Goal: Use online tool/utility: Use online tool/utility

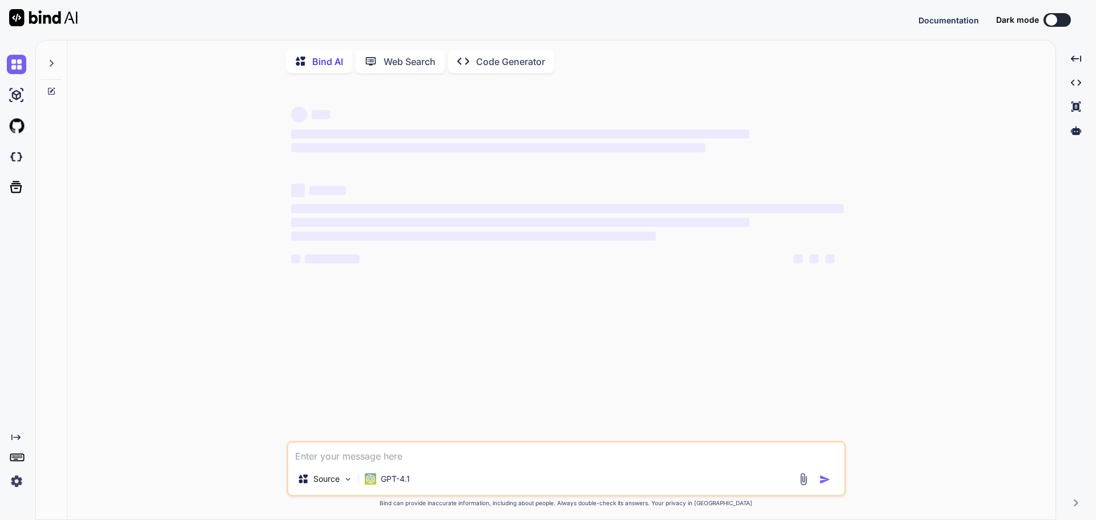
click at [20, 488] on img at bounding box center [16, 481] width 19 height 19
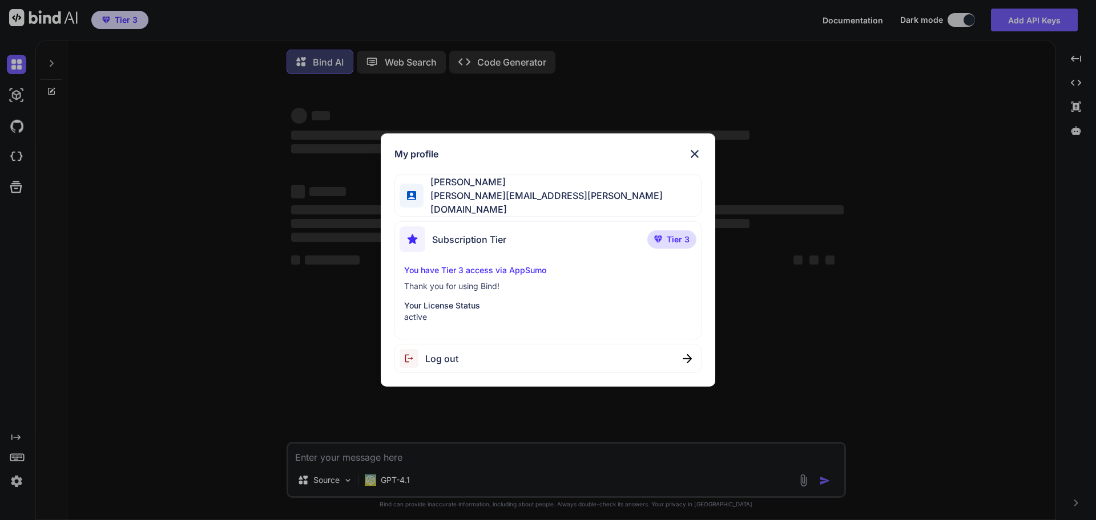
click at [29, 224] on div "My profile Nagesh Vemula nagesh@vemula.org Subscription Tier Tier 3 You have Ti…" at bounding box center [548, 260] width 1096 height 520
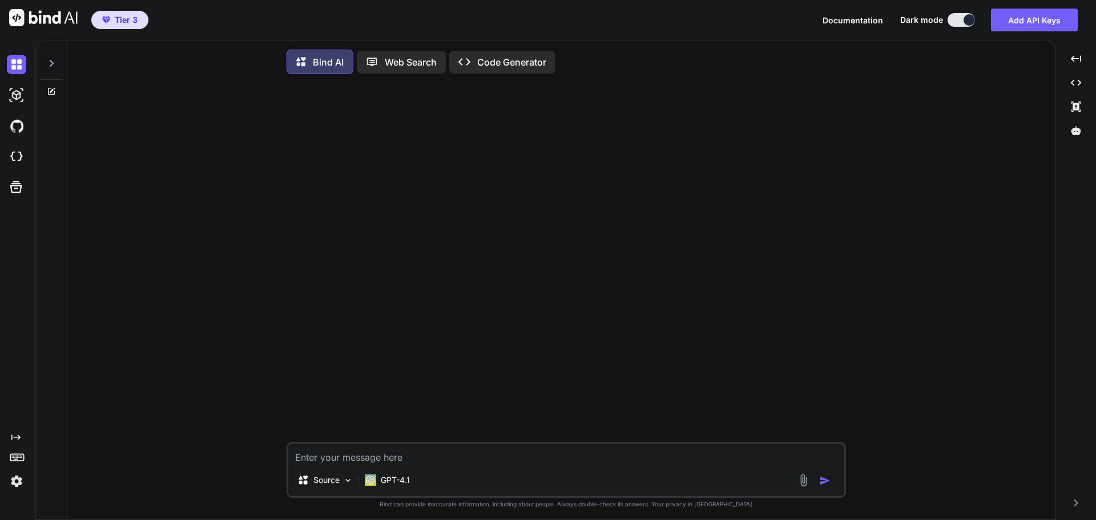
type textarea "x"
click at [15, 154] on img at bounding box center [16, 156] width 19 height 19
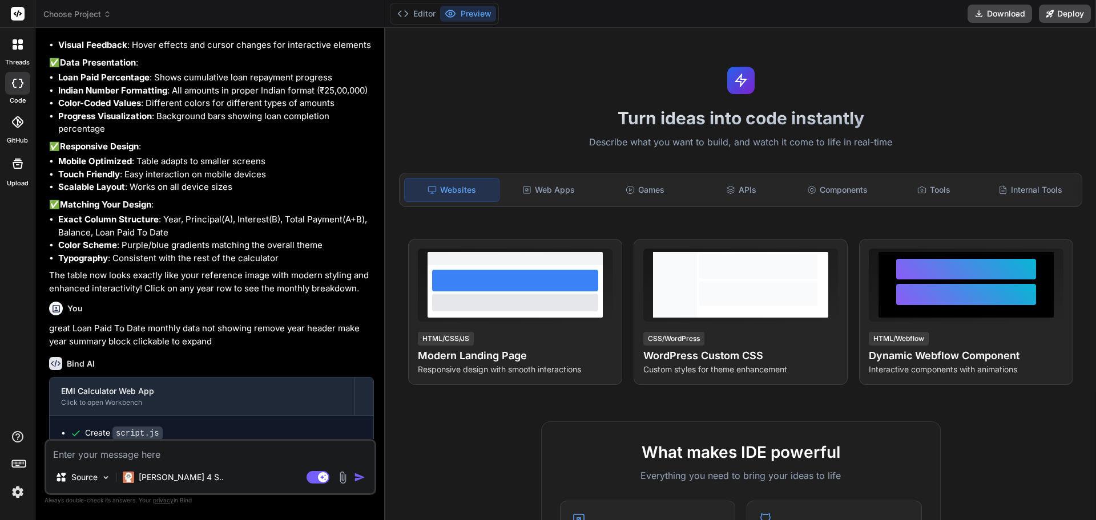
scroll to position [1812, 0]
click at [90, 14] on span "Choose Project" at bounding box center [77, 14] width 68 height 11
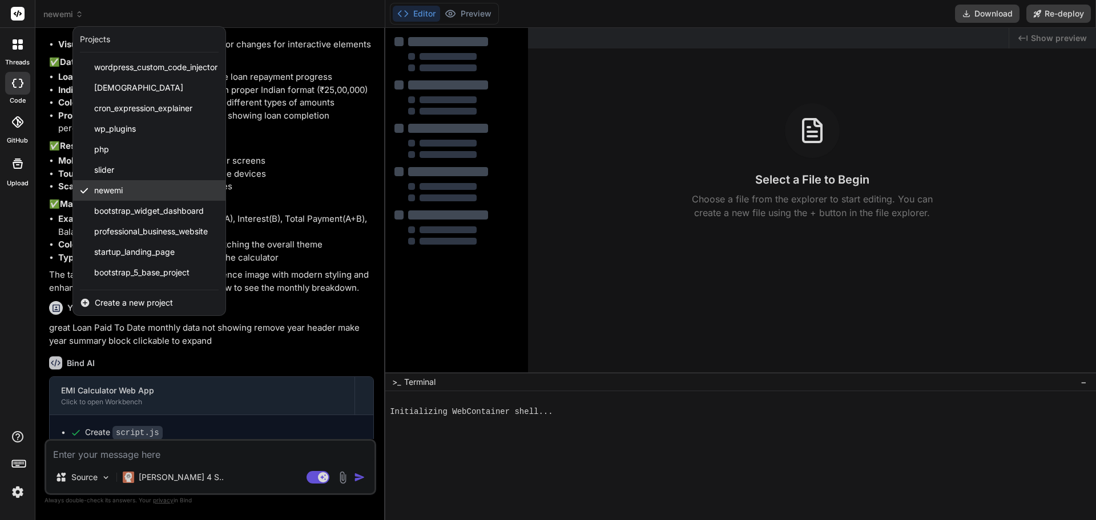
click at [152, 195] on div "newemi" at bounding box center [149, 190] width 152 height 21
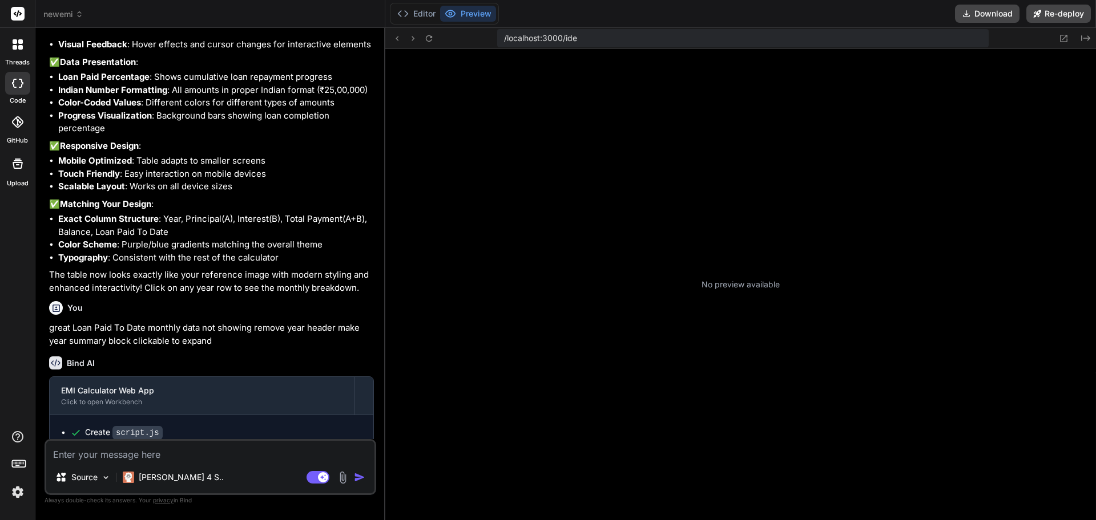
type textarea "x"
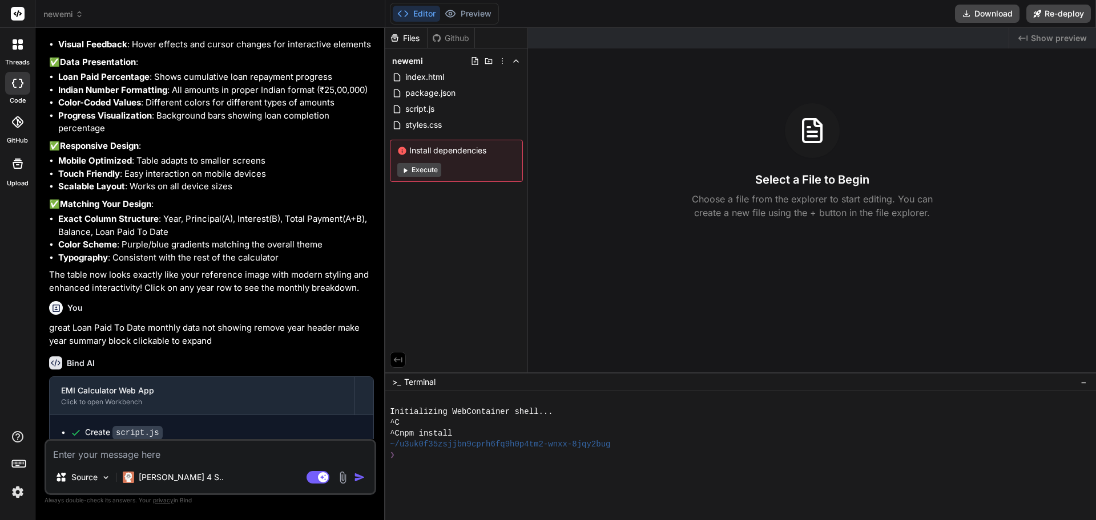
click at [72, 19] on span "newemi" at bounding box center [63, 14] width 40 height 11
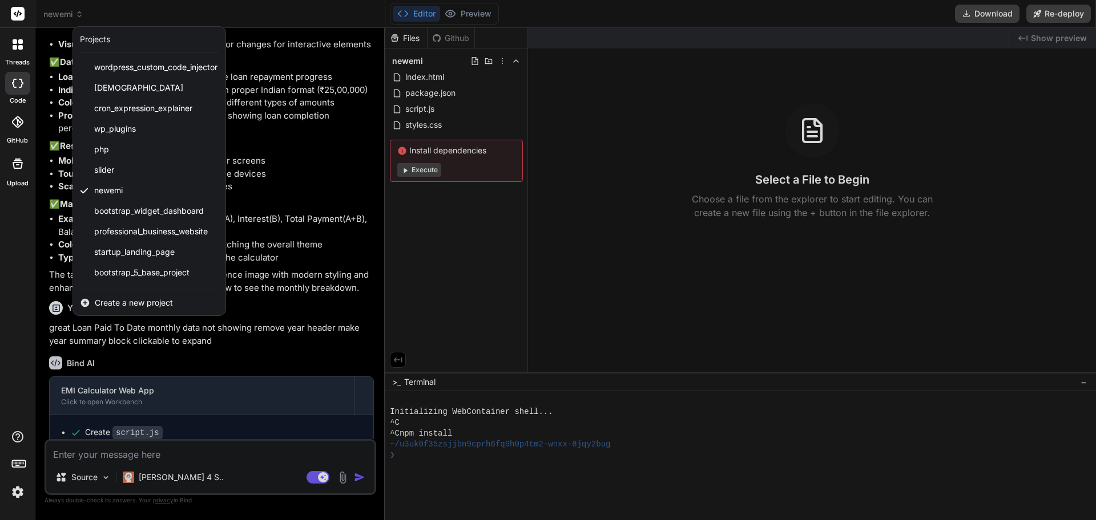
click at [72, 19] on div at bounding box center [548, 260] width 1096 height 520
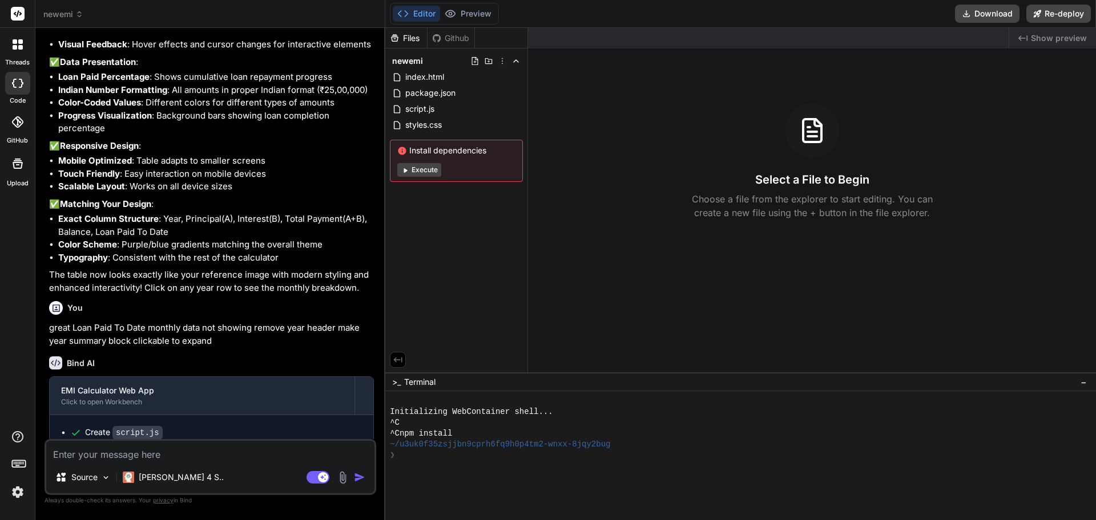
click at [1061, 35] on span "Show preview" at bounding box center [1058, 38] width 56 height 11
click at [1045, 38] on span "Show preview" at bounding box center [1058, 38] width 56 height 11
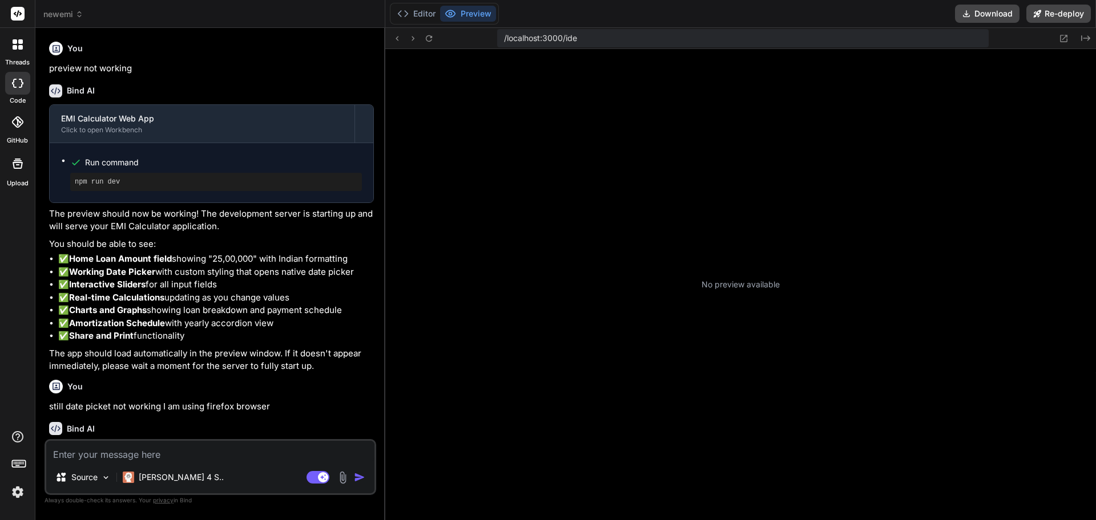
scroll to position [304, 0]
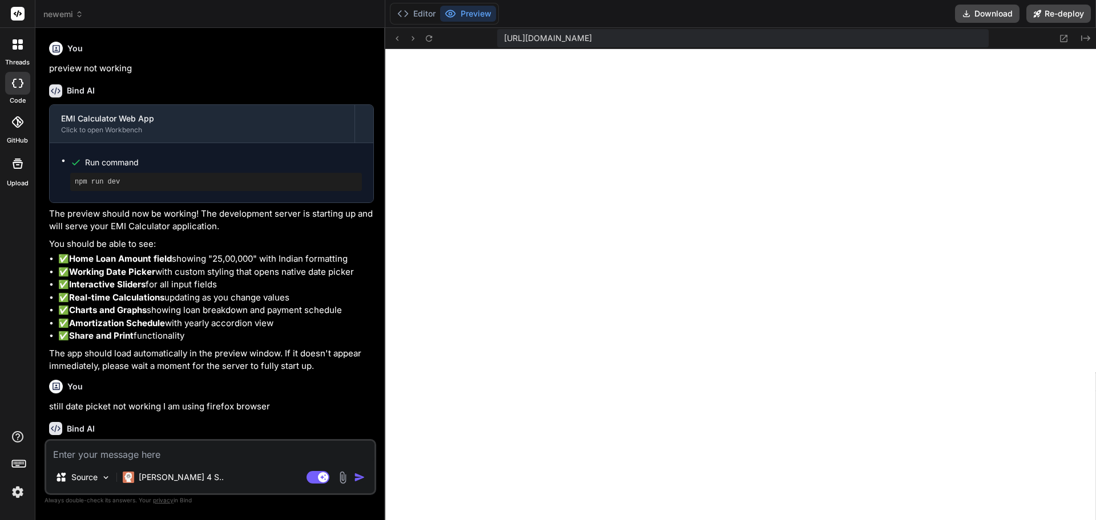
type textarea "x"
click at [168, 465] on div "Source Claude 4 S.. Agent Mode. When this toggle is activated, AI automatically…" at bounding box center [211, 467] width 332 height 56
click at [167, 451] on textarea at bounding box center [210, 451] width 328 height 21
paste textarea "Loan Tenure (Years)"
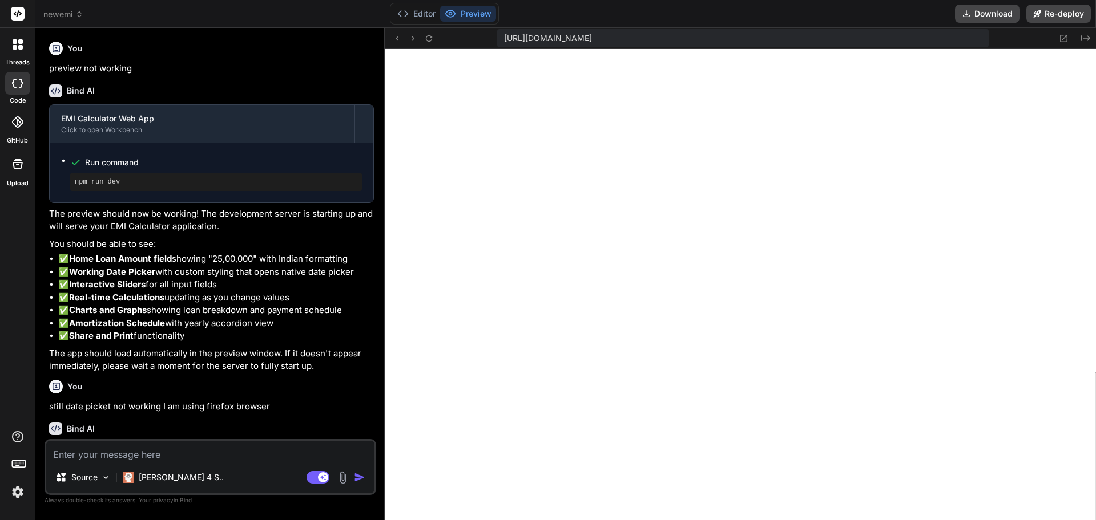
type textarea "Loan Tenure (Years)"
type textarea "x"
type textarea "Loan Tenure (Years)"
type textarea "x"
type textarea "Loan Tenure (Years) n"
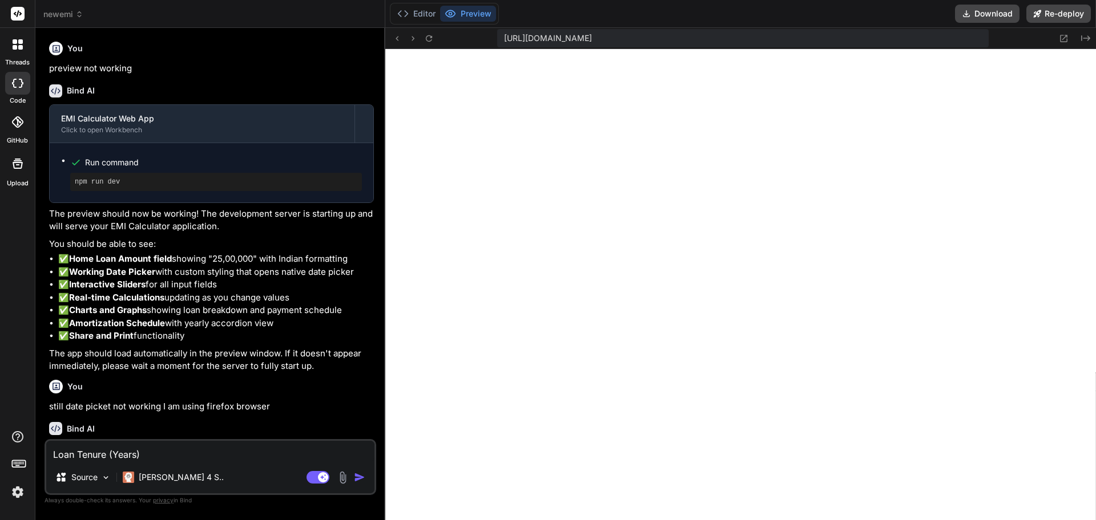
type textarea "x"
type textarea "Loan Tenure (Years) ne"
type textarea "x"
type textarea "Loan Tenure (Years) nee"
type textarea "x"
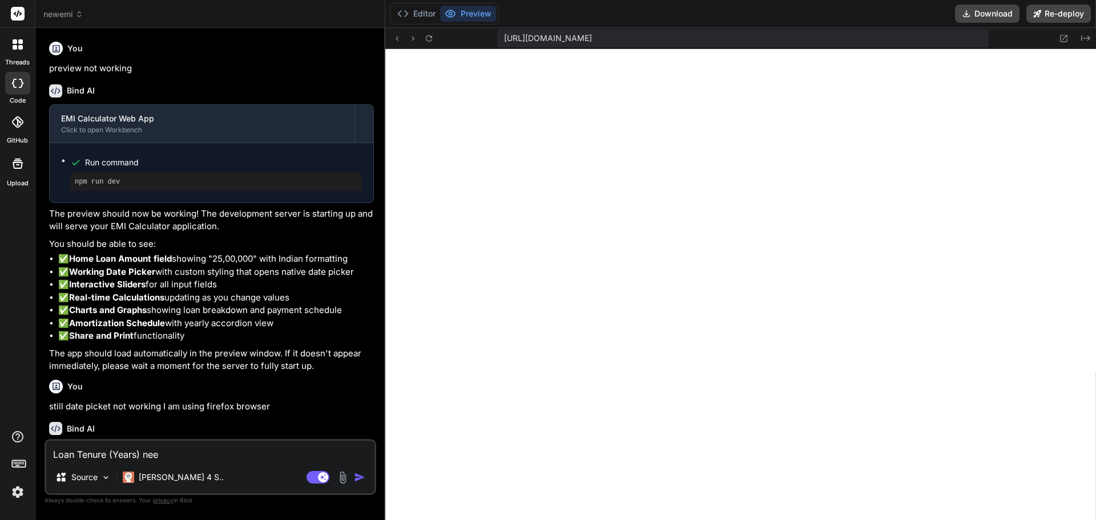
type textarea "Loan Tenure (Years) need"
type textarea "x"
type textarea "Loan Tenure (Years) need"
type textarea "x"
type textarea "Loan Tenure (Years) need w"
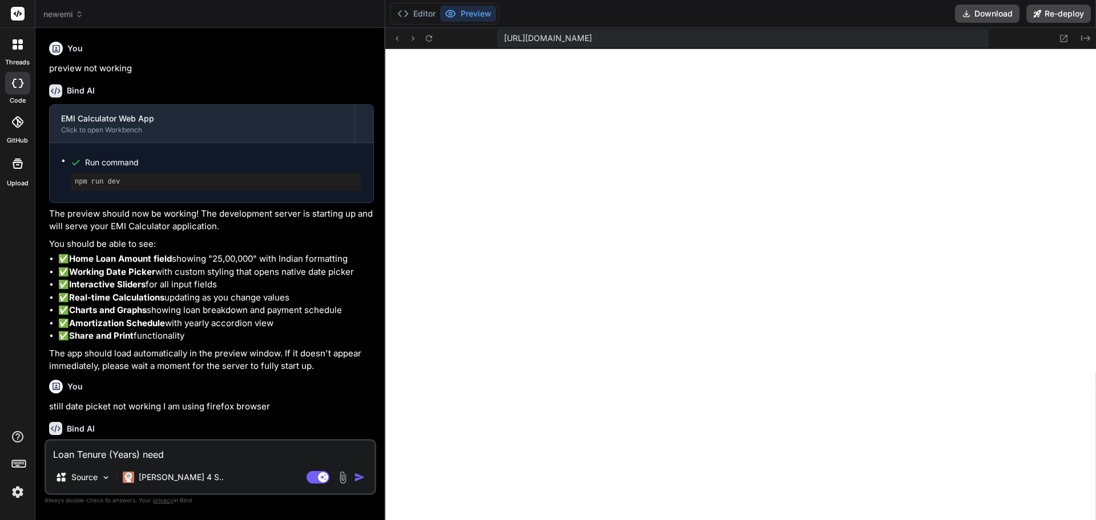
type textarea "x"
type textarea "Loan Tenure (Years) need wi"
type textarea "x"
type textarea "Loan Tenure (Years) need wit"
type textarea "x"
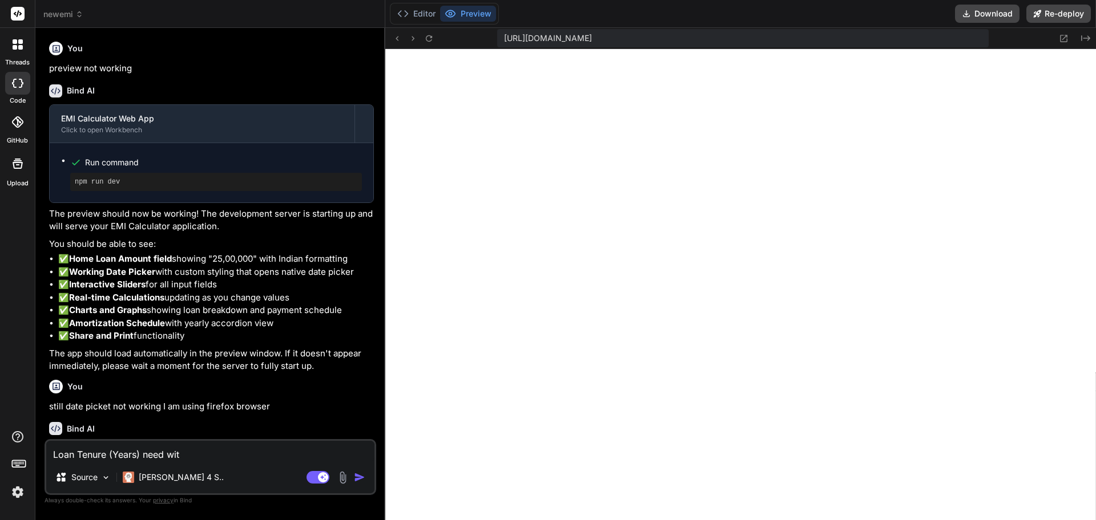
type textarea "Loan Tenure (Years) need with"
type textarea "x"
type textarea "Loan Tenure (Years) need with"
type textarea "x"
type textarea "Loan Tenure (Years) need with m"
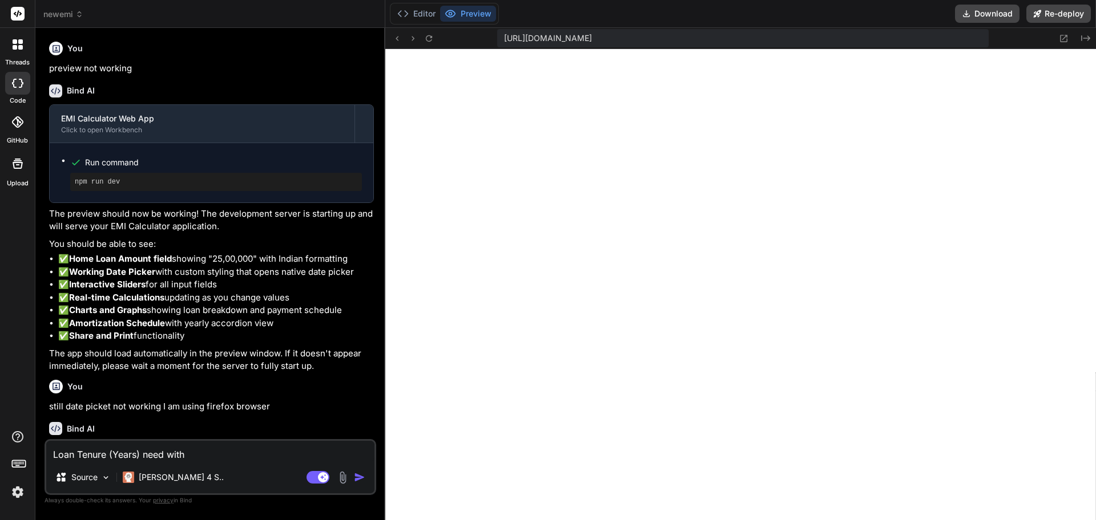
type textarea "x"
type textarea "Loan Tenure (Years) need with mo"
type textarea "x"
type textarea "Loan Tenure (Years) need with mon"
type textarea "x"
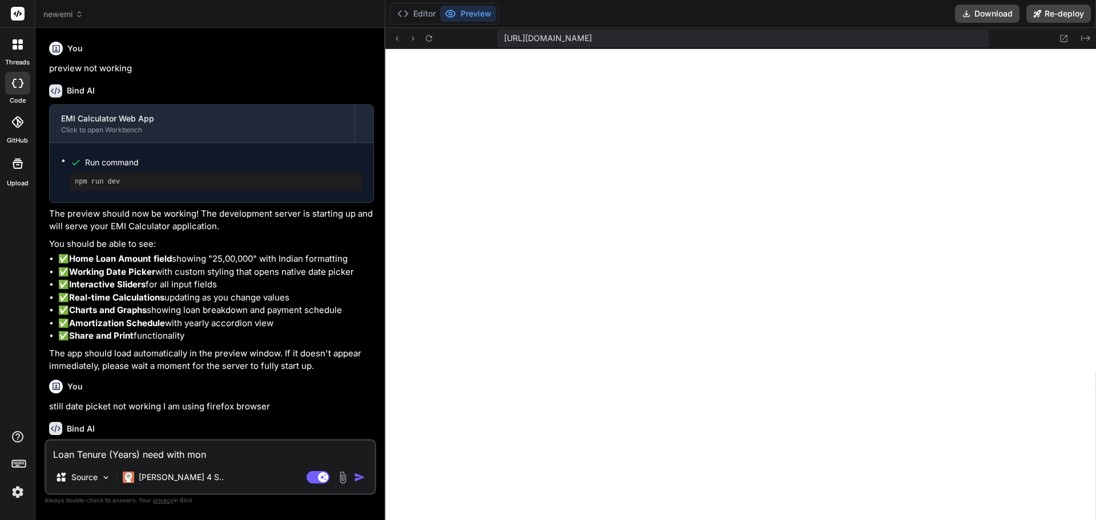
type textarea "Loan Tenure (Years) need with mont"
type textarea "x"
type textarea "Loan Tenure (Years) need with month"
type textarea "x"
type textarea "Loan Tenure (Years) need with monthl"
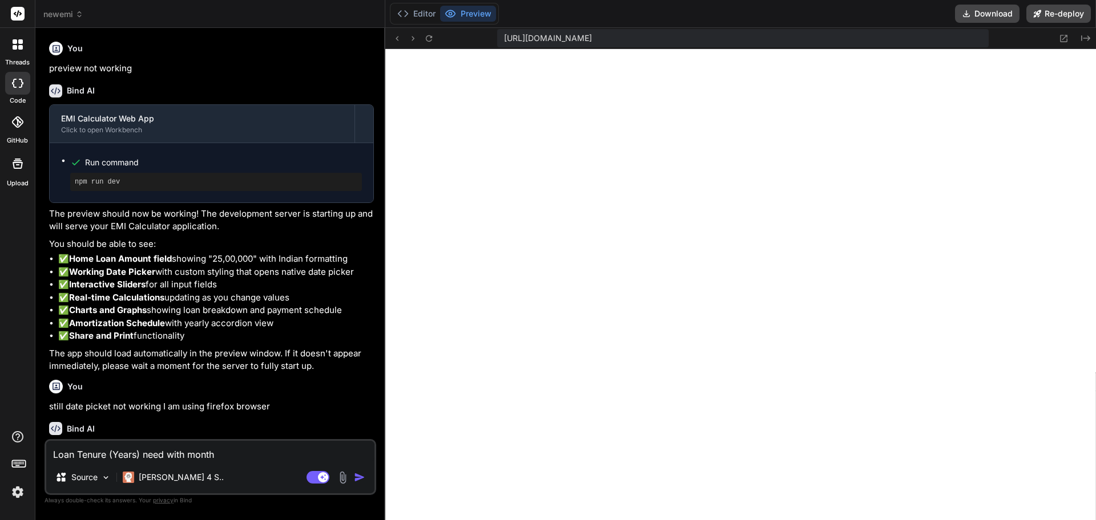
type textarea "x"
type textarea "Loan Tenure (Years) need with month"
type textarea "x"
type textarea "Loan Tenure (Years) need with month"
type textarea "x"
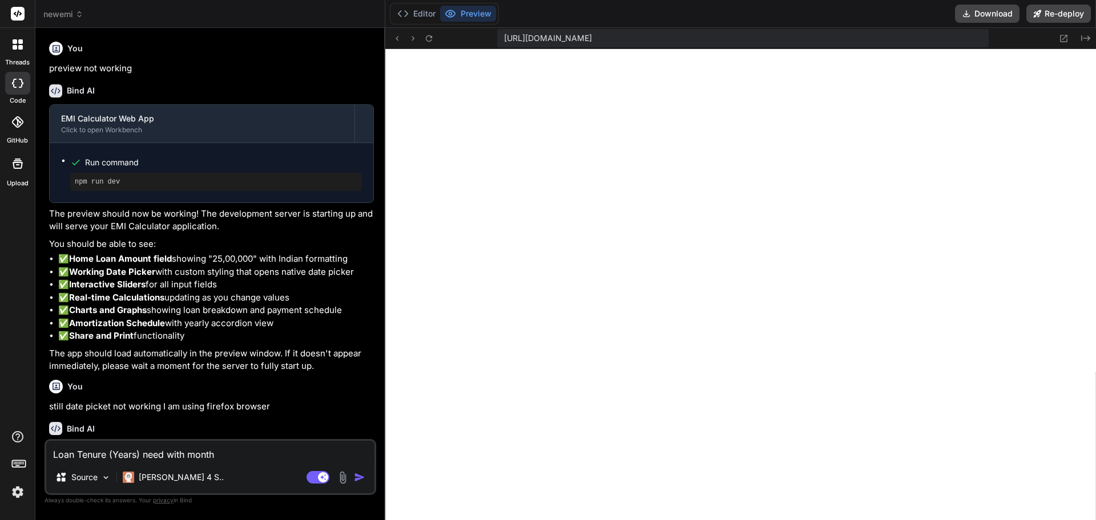
type textarea "Loan Tenure (Years) need with month w"
type textarea "x"
type textarea "Loan Tenure (Years) need with month wi"
type textarea "x"
type textarea "Loan Tenure (Years) need with month wit"
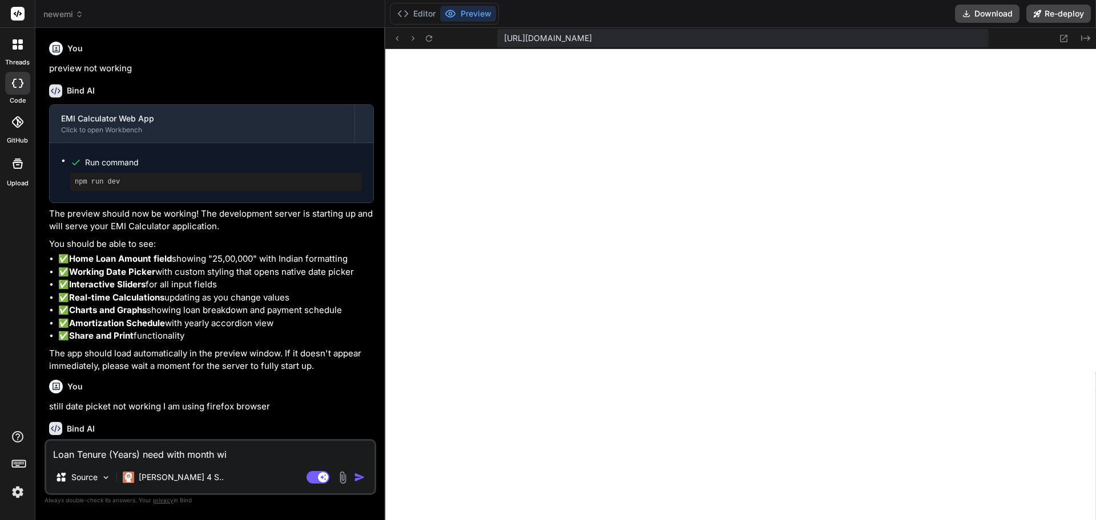
type textarea "x"
type textarea "Loan Tenure (Years) need with month with"
type textarea "x"
type textarea "Loan Tenure (Years) need with month with"
type textarea "x"
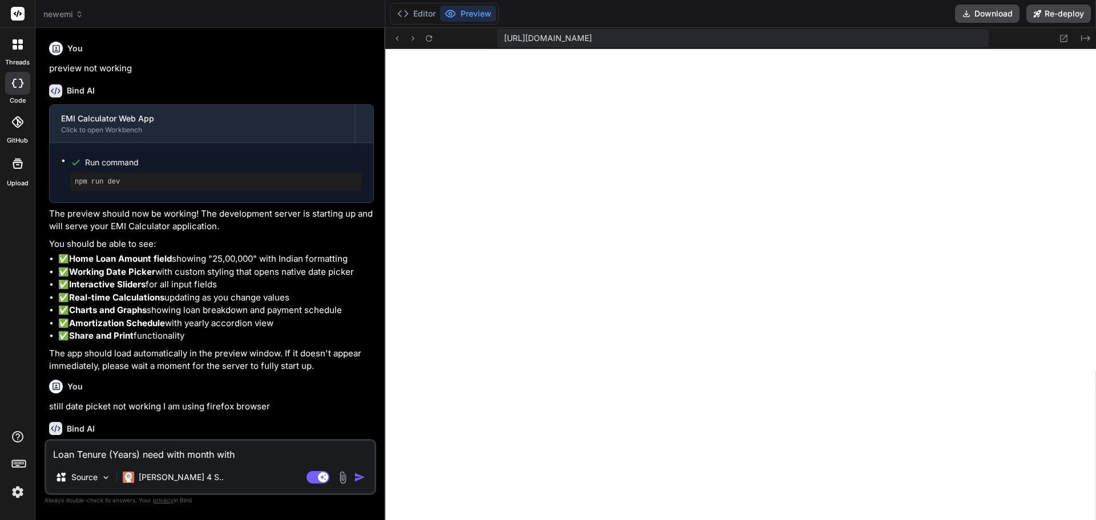
type textarea "Loan Tenure (Years) need with month with t"
type textarea "x"
type textarea "Loan Tenure (Years) need with month with to"
type textarea "x"
type textarea "Loan Tenure (Years) need with month with tog"
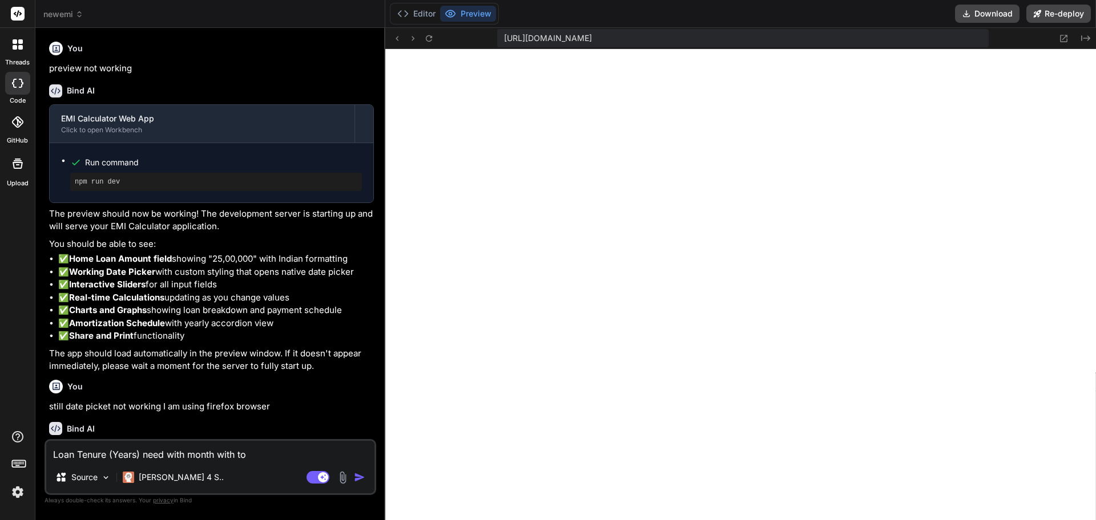
type textarea "x"
type textarea "Loan Tenure (Years) need with month with togg"
type textarea "x"
type textarea "Loan Tenure (Years) need with month with toggl"
type textarea "x"
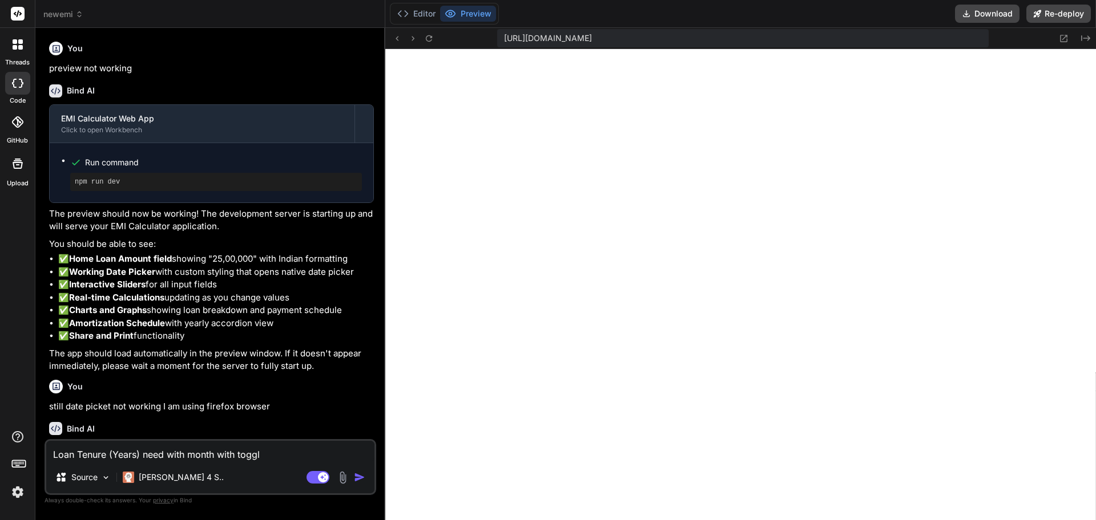
type textarea "Loan Tenure (Years) need with month with toggle"
type textarea "x"
type textarea "Loan Tenure (Years) need with month with toggle"
type textarea "x"
type textarea "Loan Tenure (Years) need with month with toggle b"
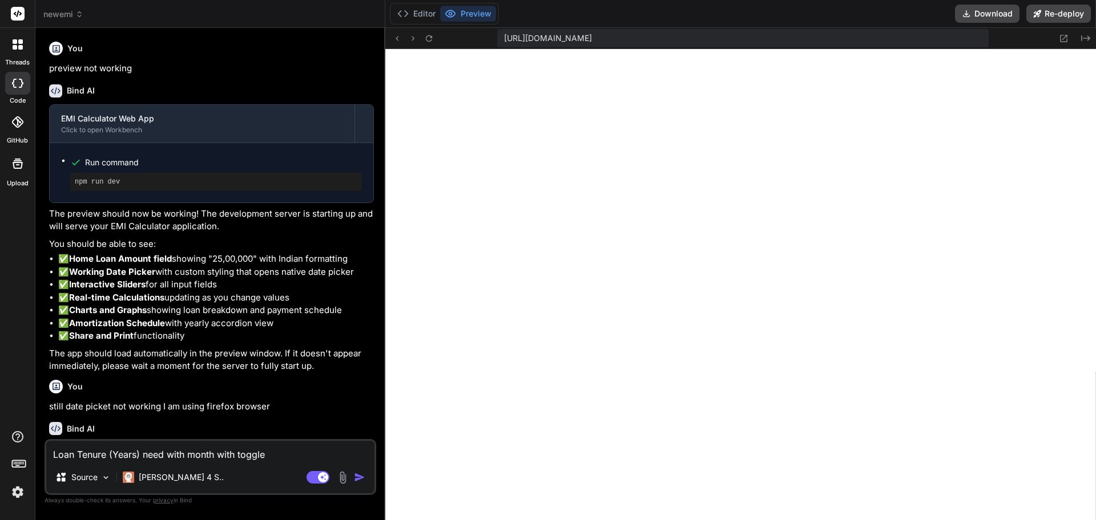
type textarea "x"
type textarea "Loan Tenure (Years) need with month with toggle bu"
type textarea "x"
type textarea "Loan Tenure (Years) need with month with toggle but"
type textarea "x"
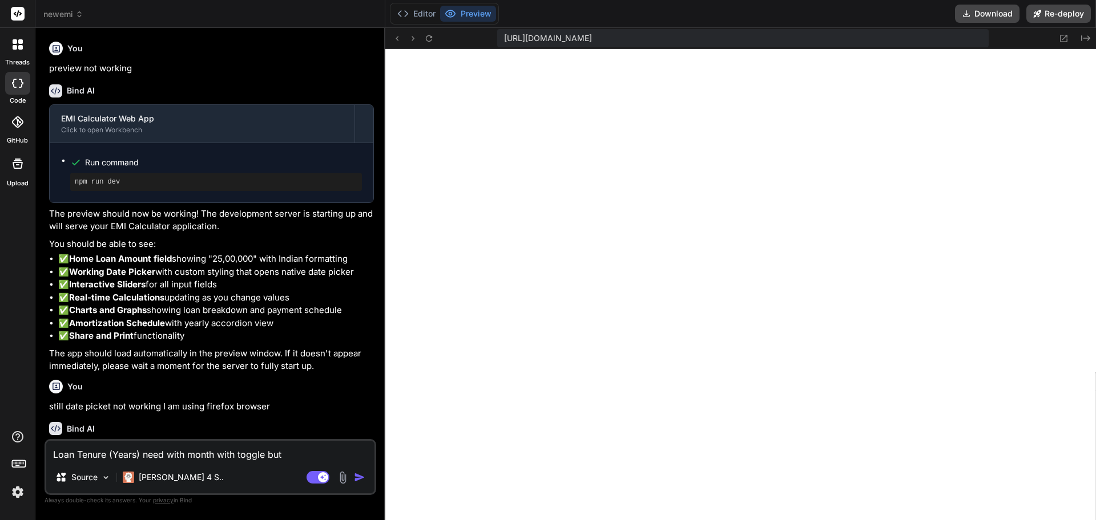
type textarea "Loan Tenure (Years) need with month with toggle butt"
type textarea "x"
type textarea "Loan Tenure (Years) need with month with toggle butto"
type textarea "x"
type textarea "Loan Tenure (Years) need with month with toggle button"
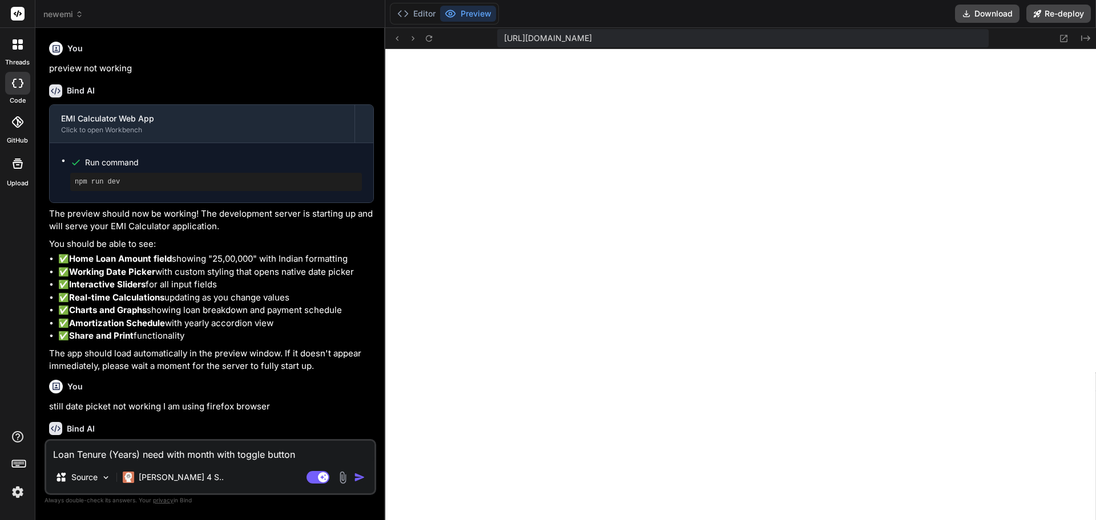
type textarea "x"
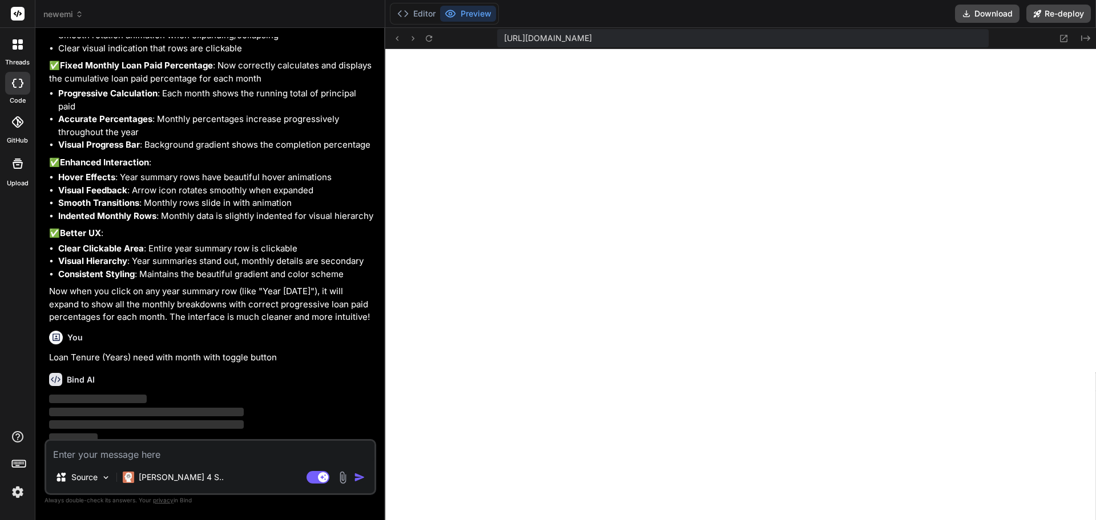
scroll to position [2333, 0]
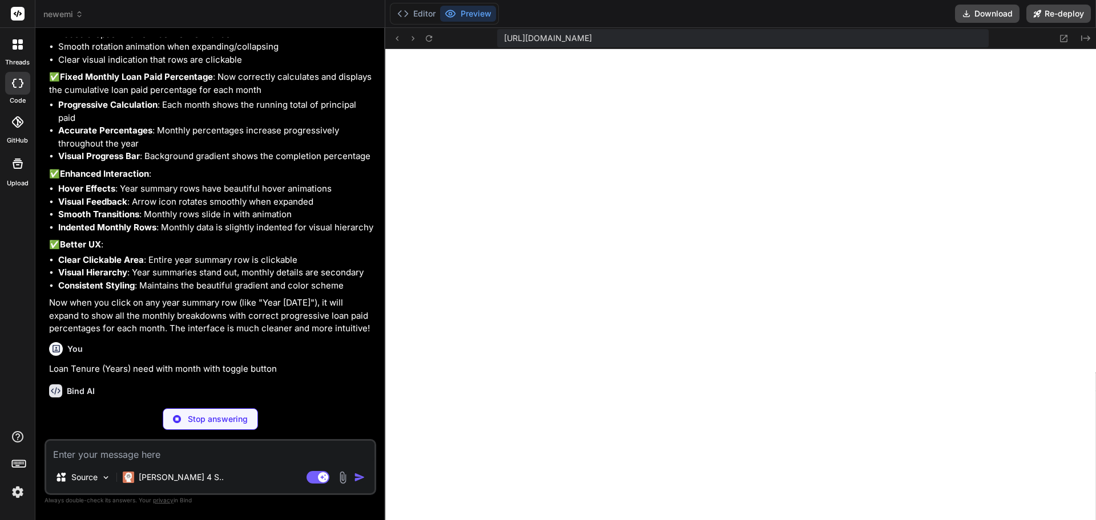
click at [0, 319] on div "threads code GitHub Upload" at bounding box center [17, 260] width 35 height 520
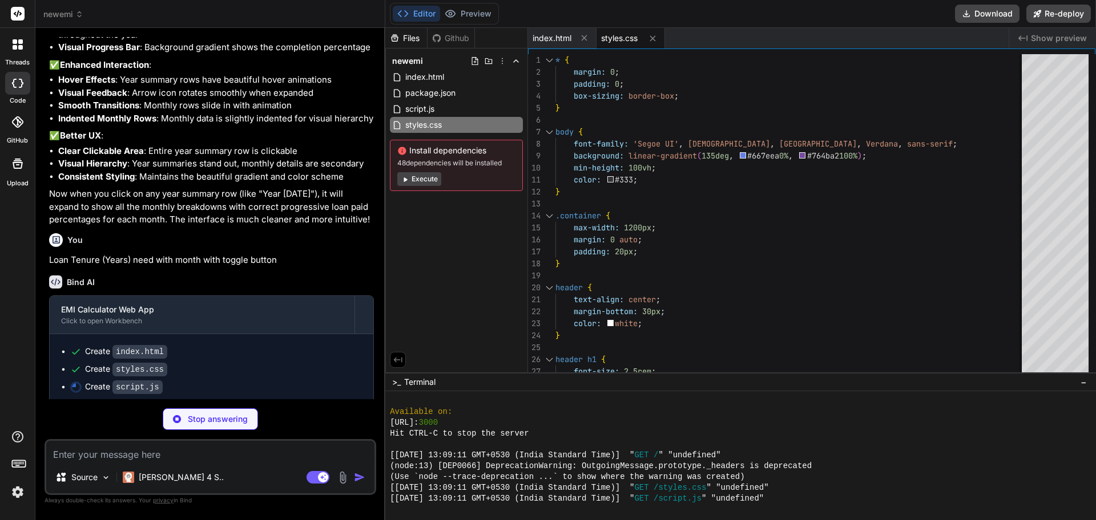
scroll to position [2443, 0]
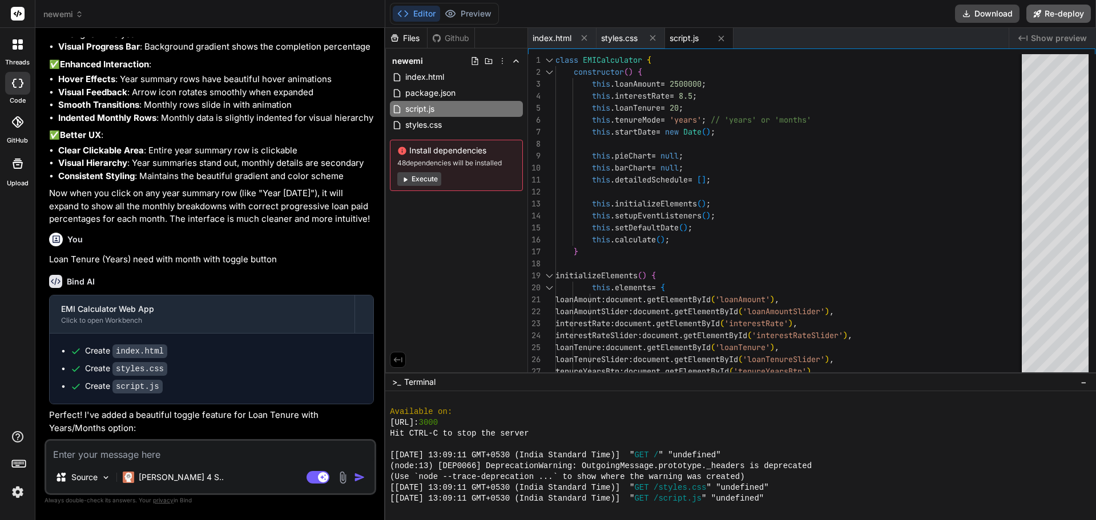
type textarea "x"
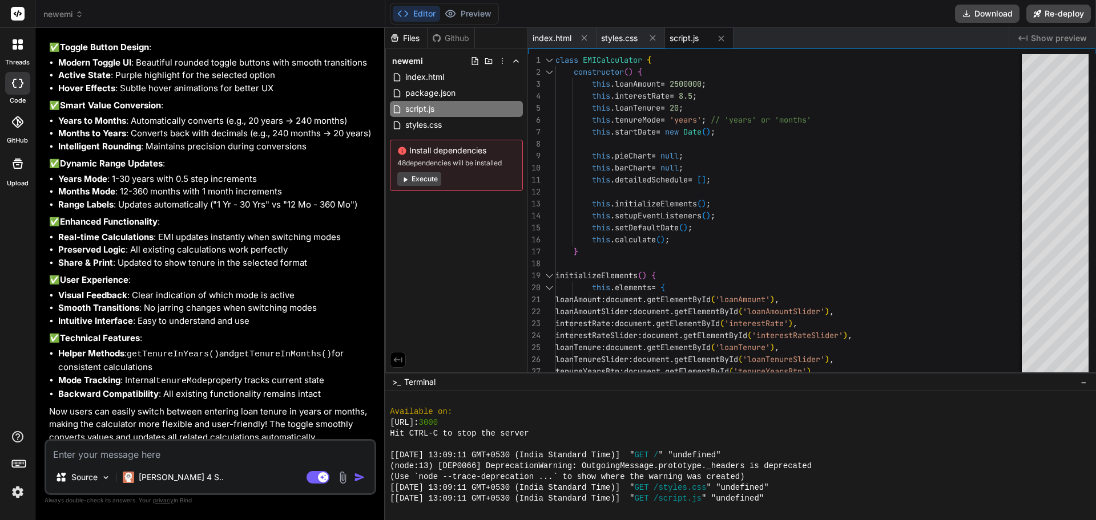
click at [1061, 42] on span "Show preview" at bounding box center [1058, 38] width 56 height 11
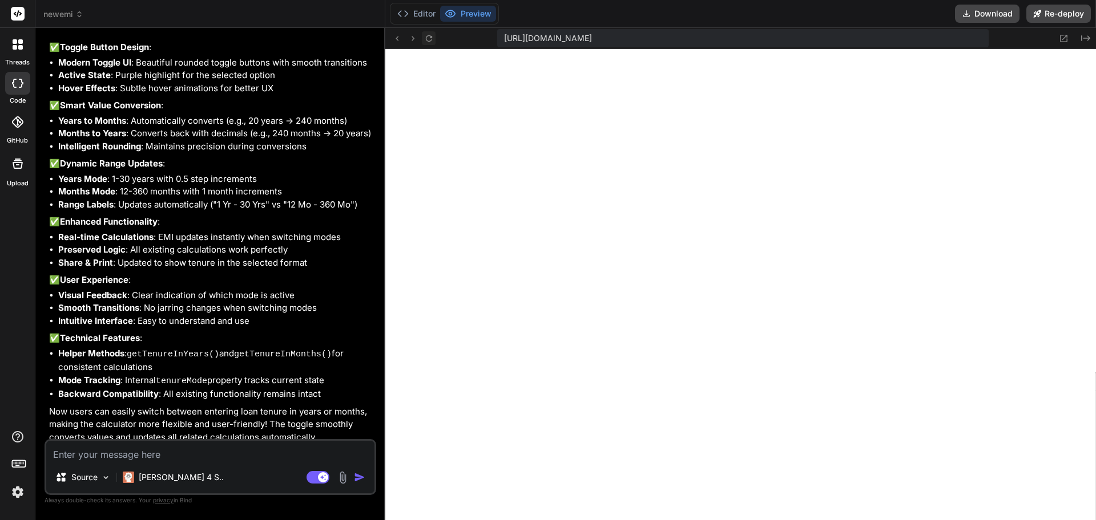
click at [426, 36] on icon at bounding box center [429, 39] width 10 height 10
